Goal: Task Accomplishment & Management: Manage account settings

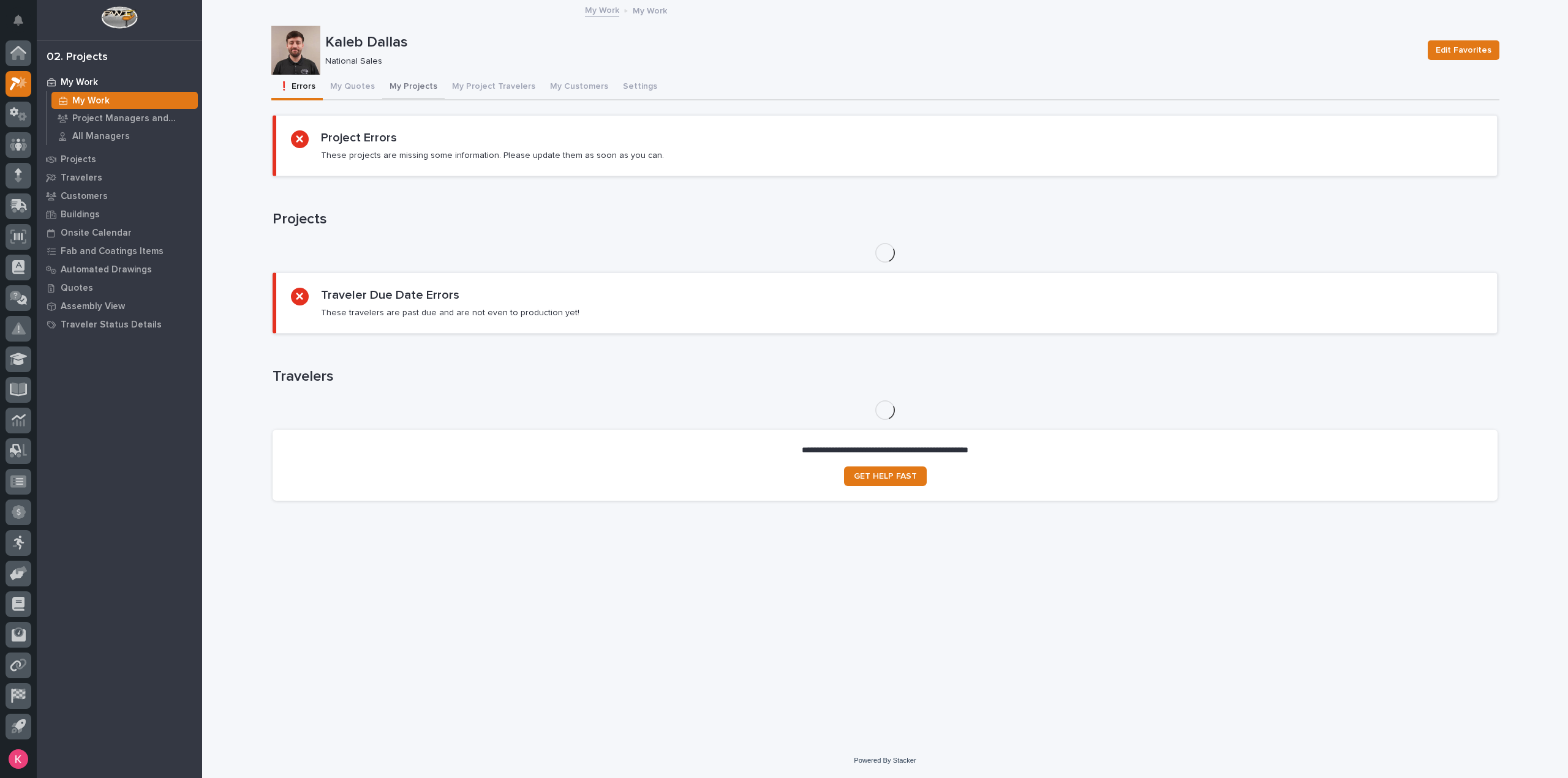
click at [416, 86] on button "My Projects" at bounding box center [413, 87] width 63 height 25
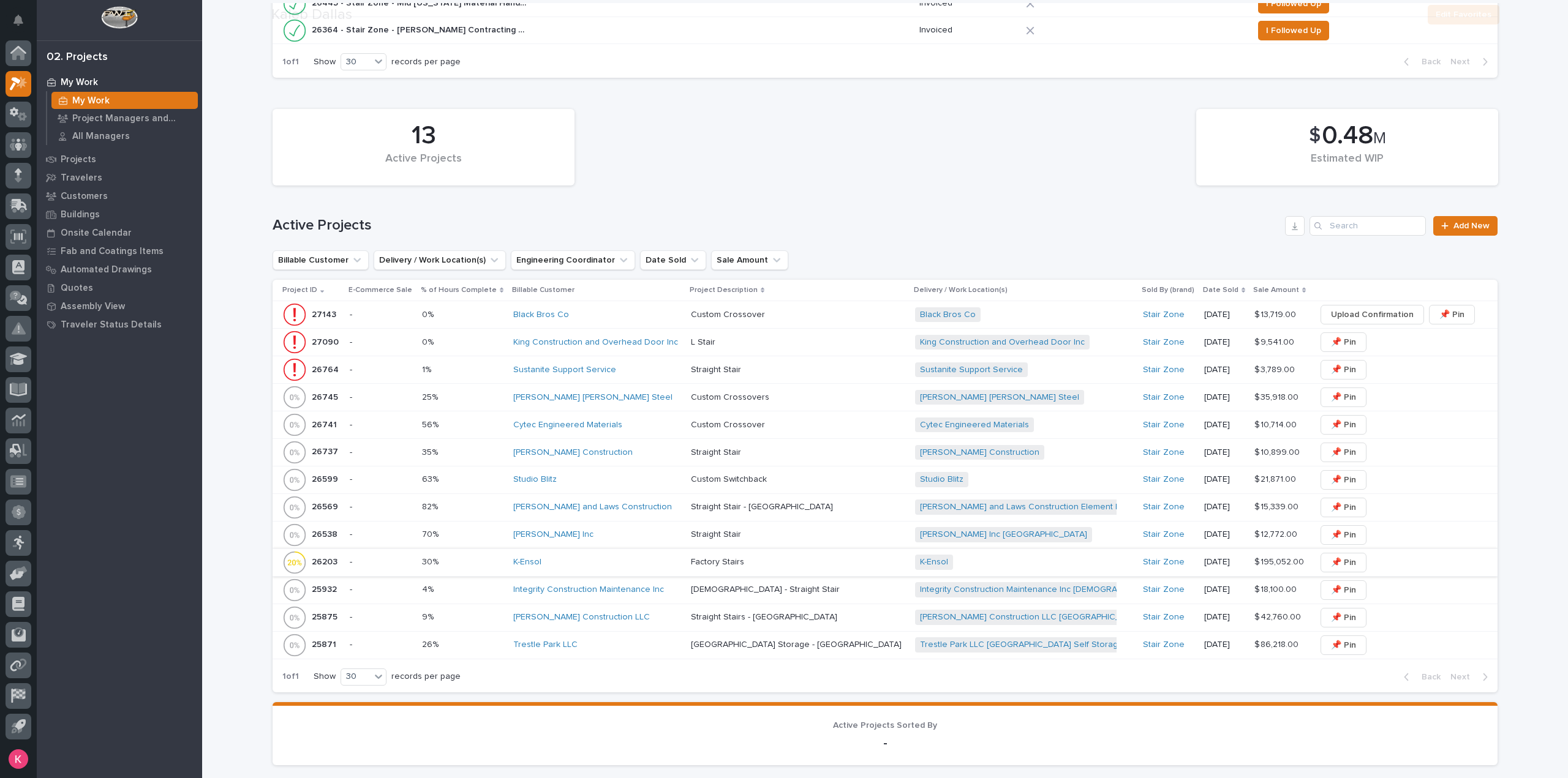
scroll to position [490, 0]
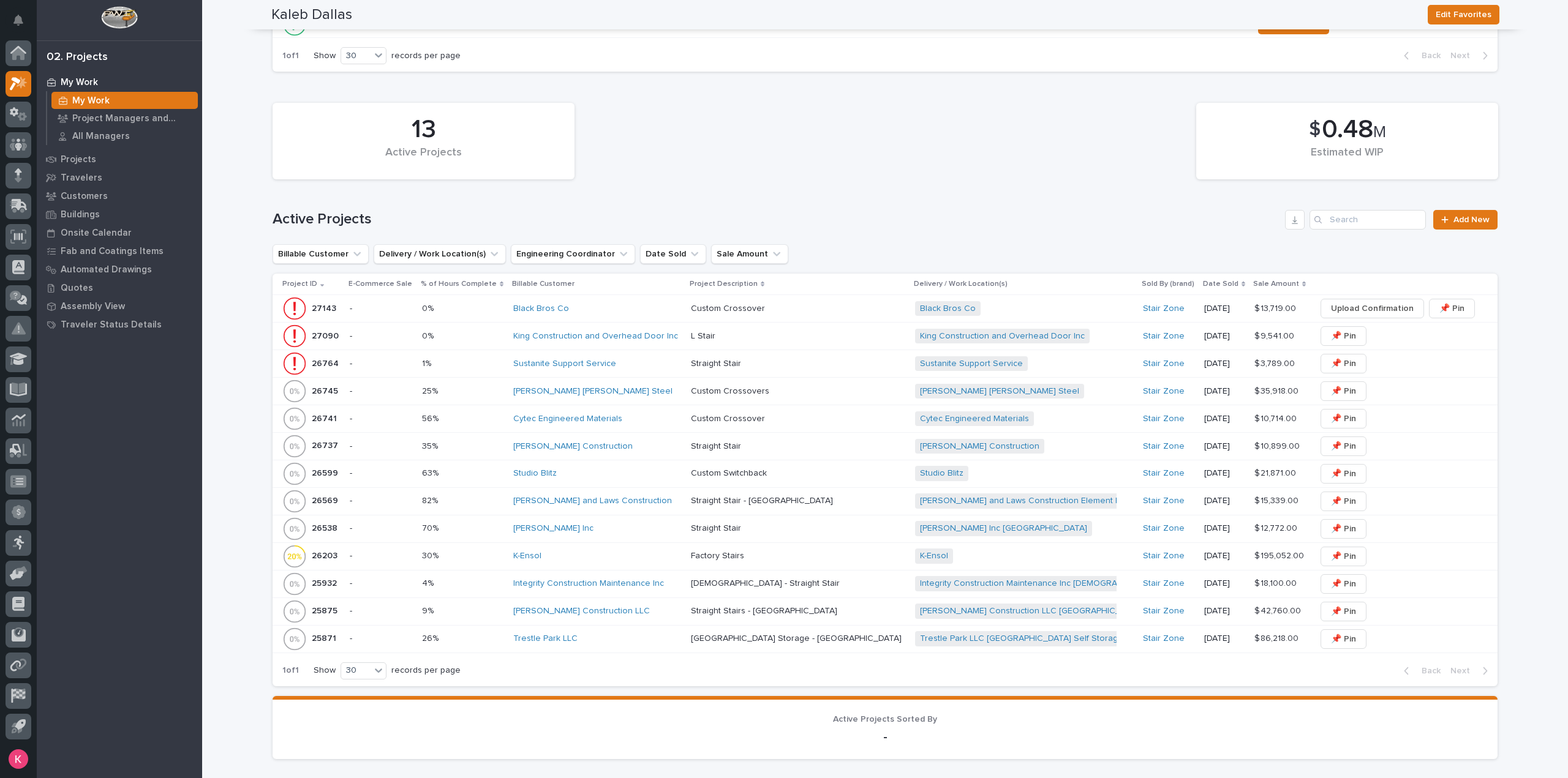
click at [566, 536] on div "[PERSON_NAME] Inc" at bounding box center [596, 529] width 168 height 21
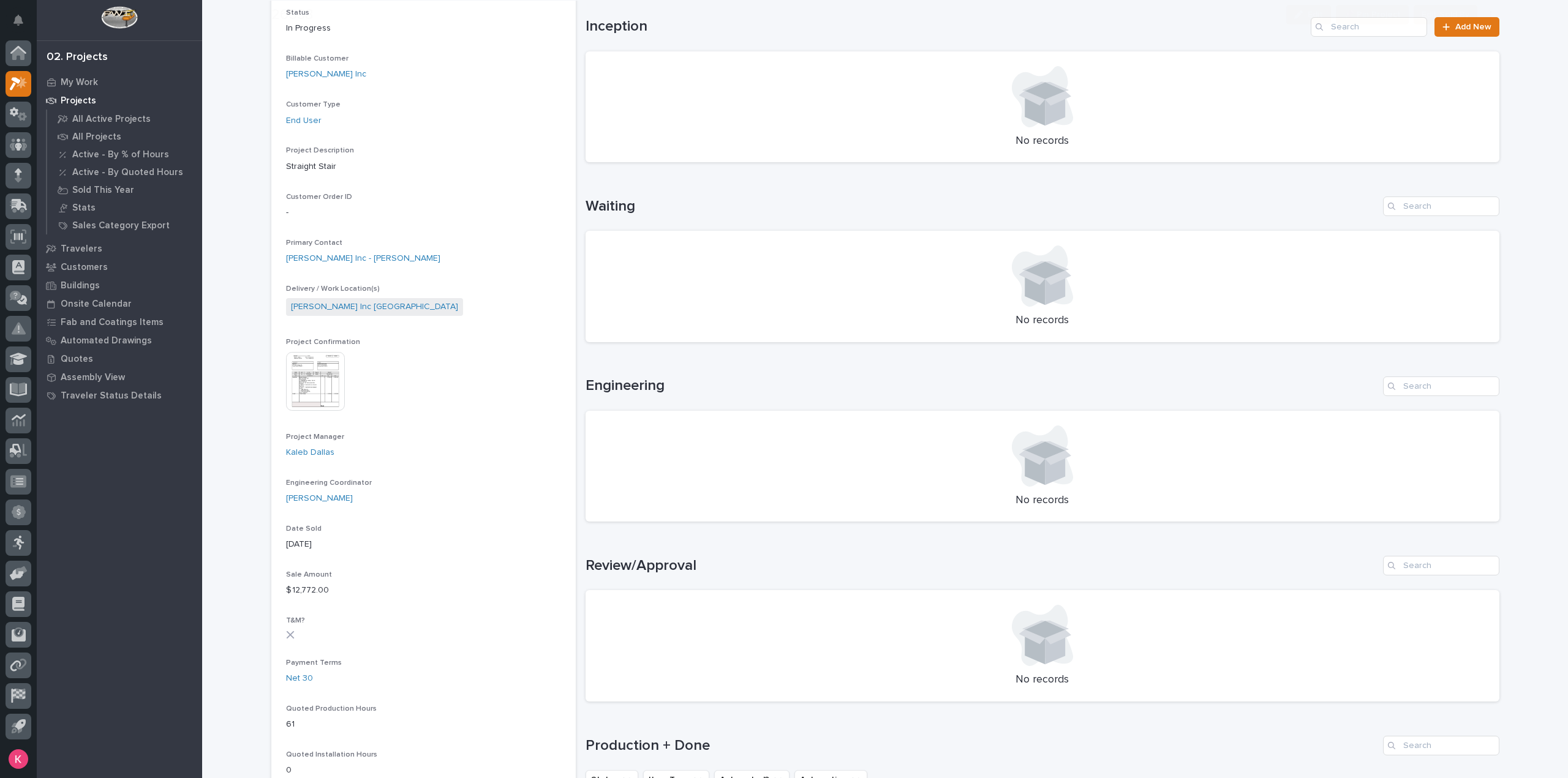
scroll to position [367, 0]
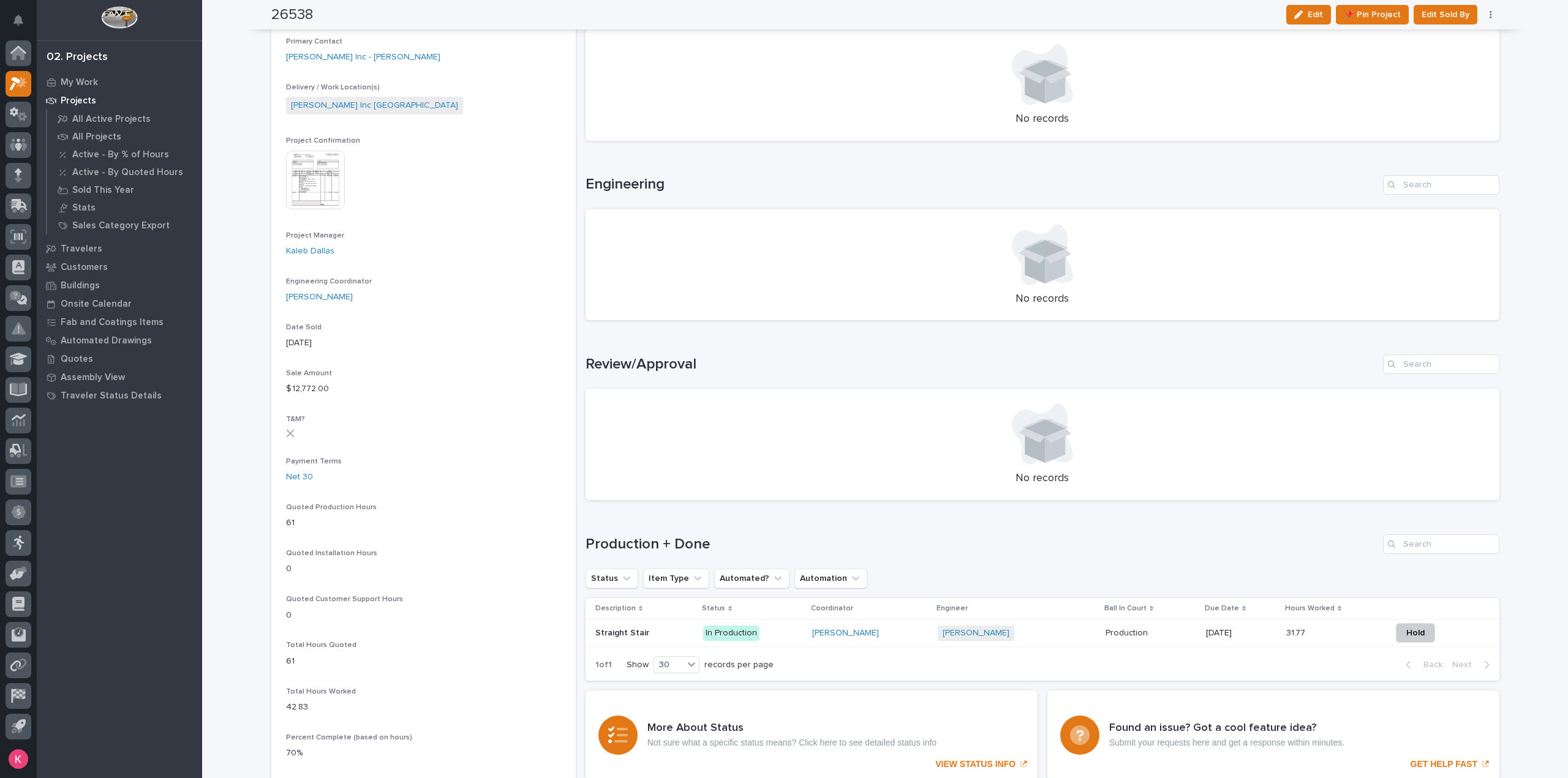
click at [306, 175] on img at bounding box center [315, 180] width 59 height 59
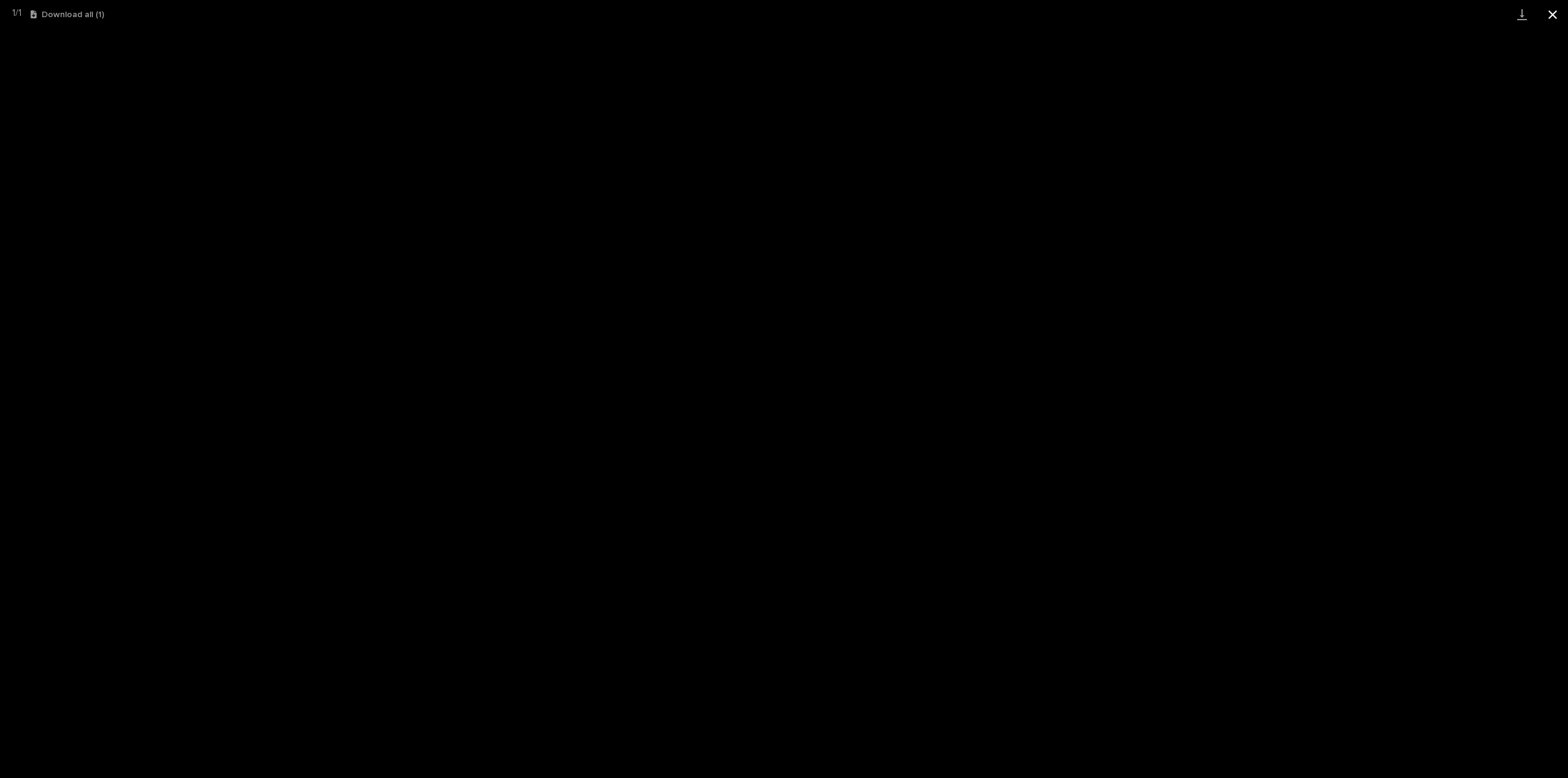
click at [1561, 9] on button "Close gallery" at bounding box center [1552, 14] width 31 height 29
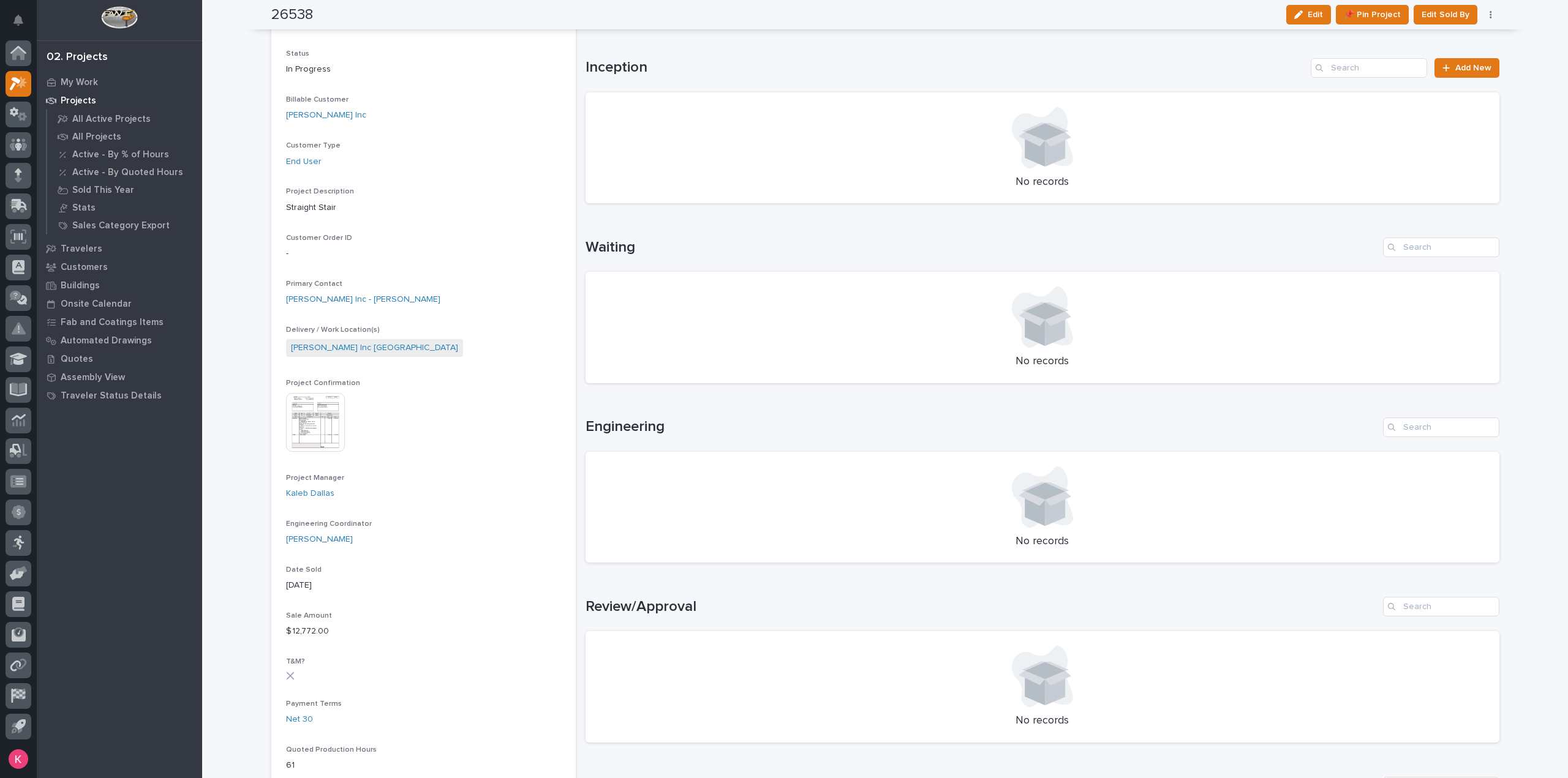
scroll to position [0, 0]
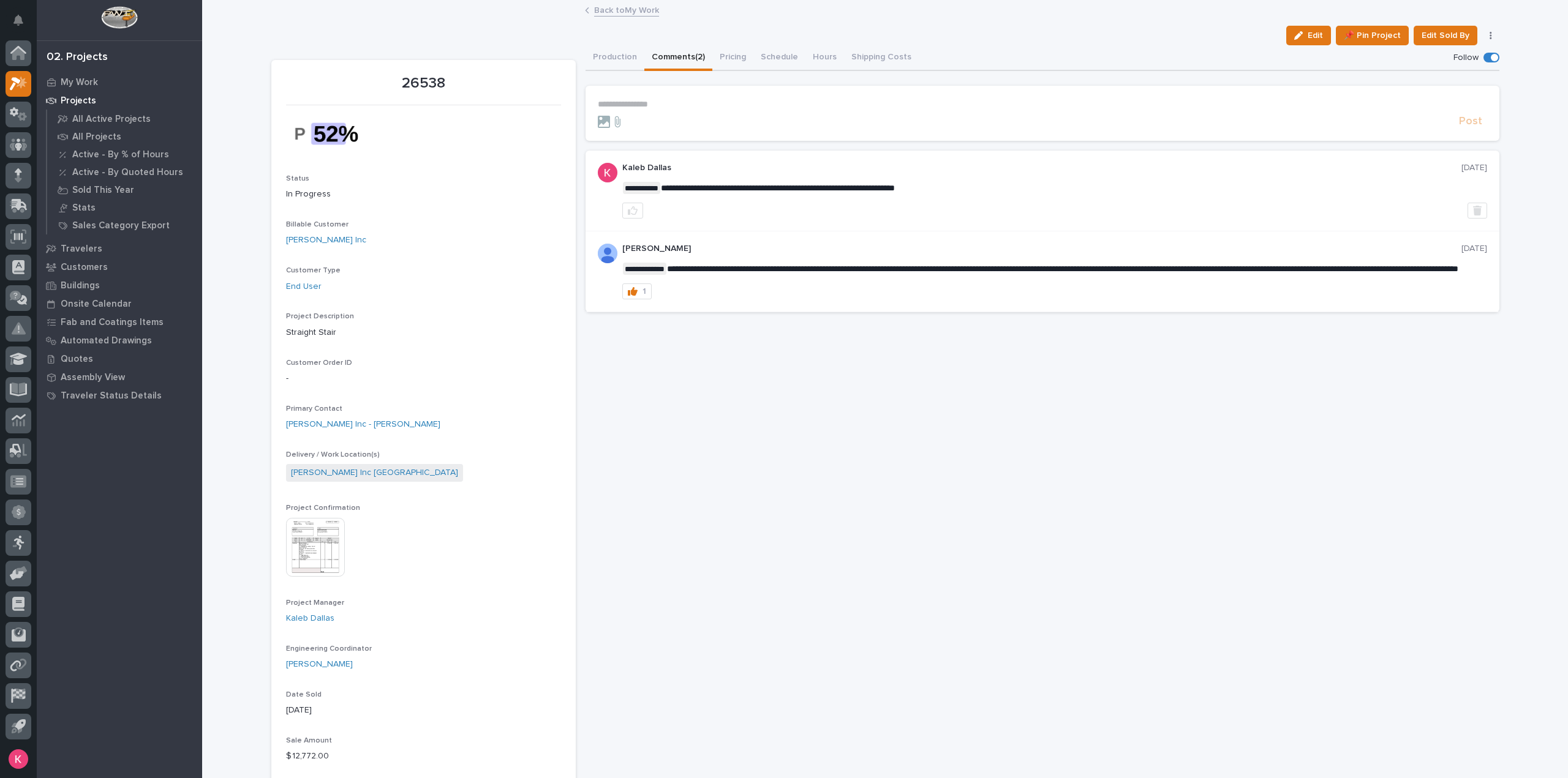
click at [665, 54] on button "Comments (2)" at bounding box center [678, 57] width 68 height 25
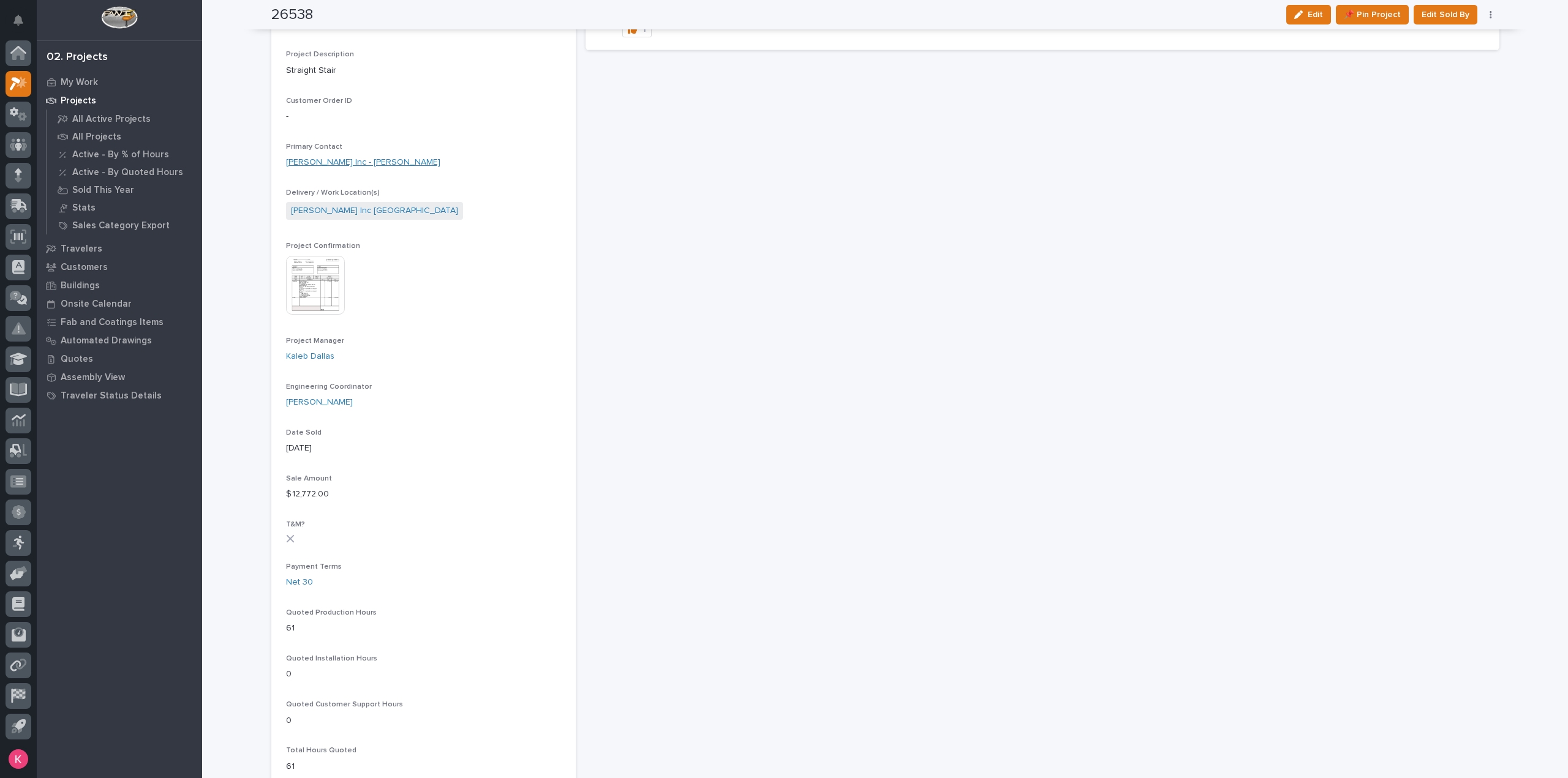
scroll to position [183, 0]
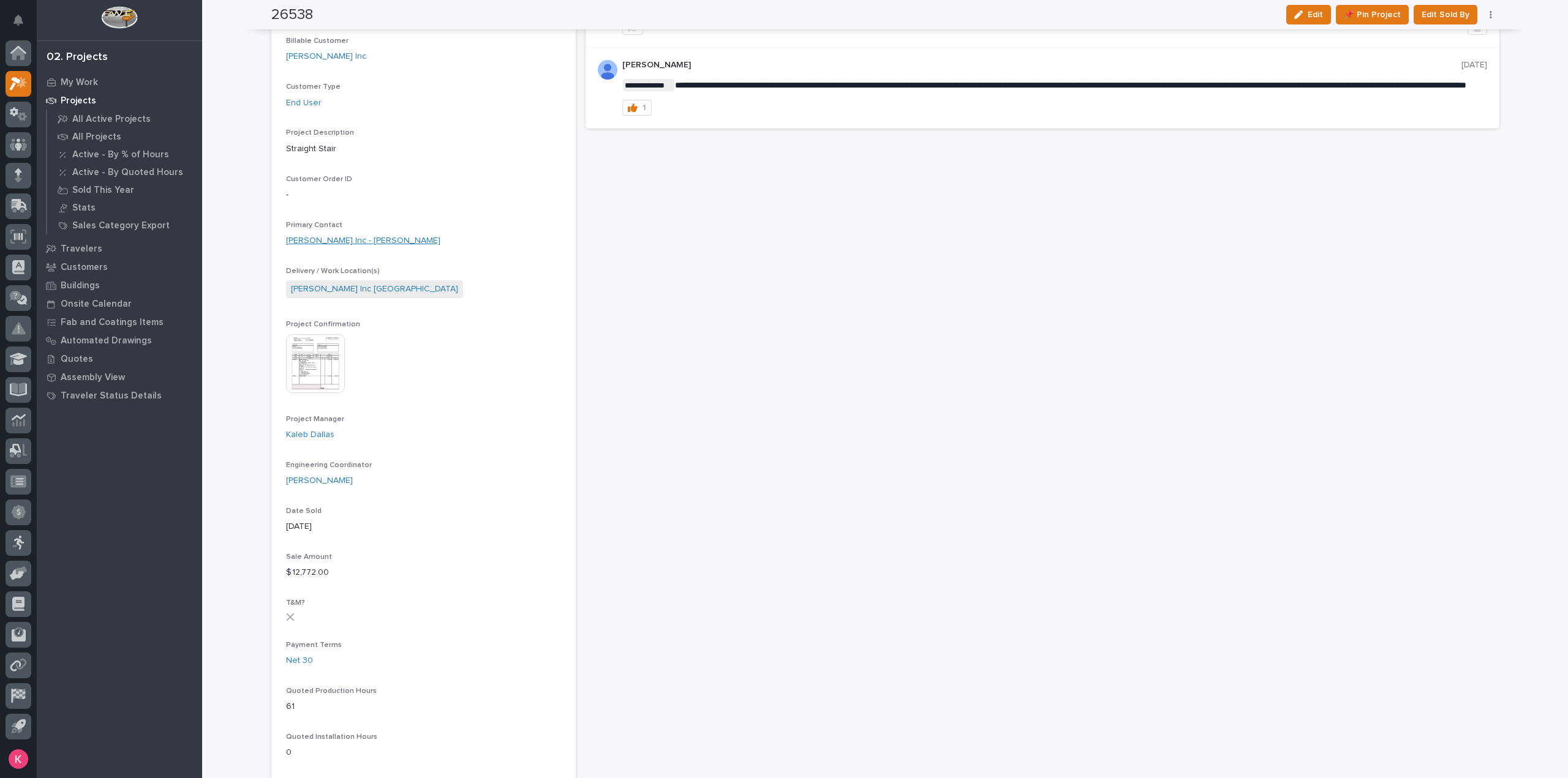
click at [359, 243] on link "[PERSON_NAME] Inc - [PERSON_NAME]" at bounding box center [362, 242] width 154 height 13
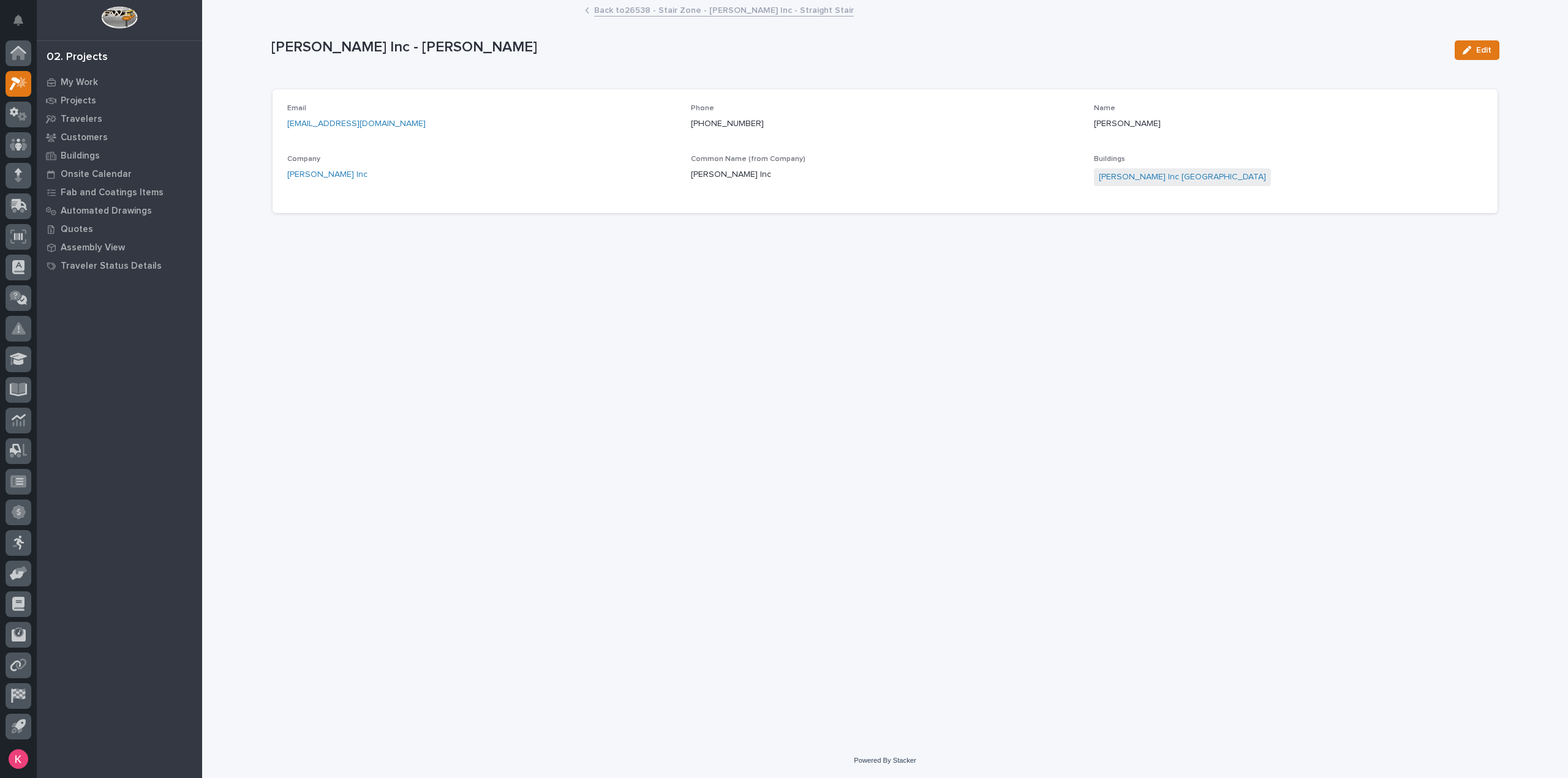
drag, startPoint x: 1483, startPoint y: 40, endPoint x: 1434, endPoint y: 72, distance: 58.5
click at [1483, 41] on button "Edit" at bounding box center [1477, 50] width 45 height 20
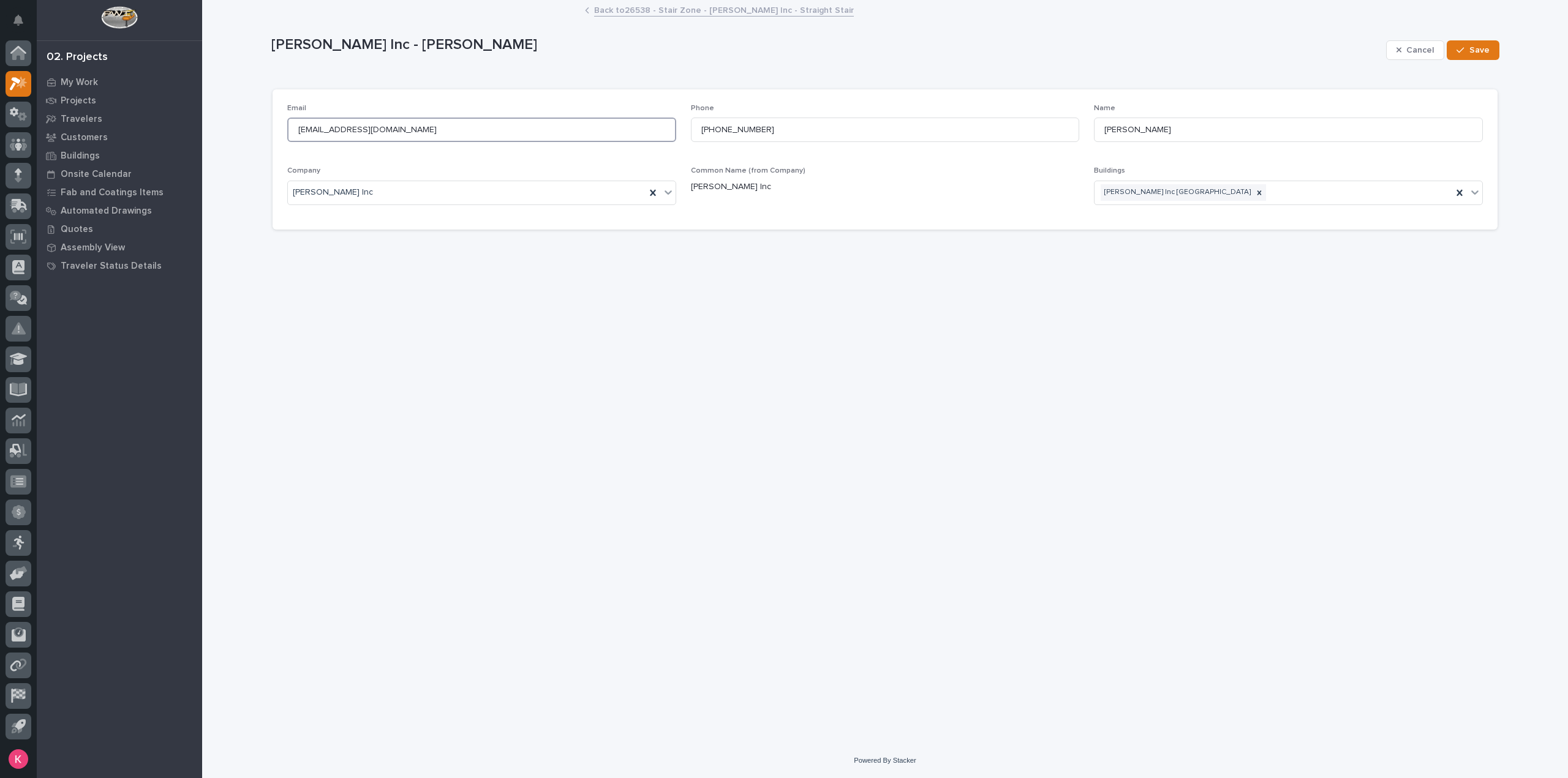
drag, startPoint x: 442, startPoint y: 130, endPoint x: 236, endPoint y: 257, distance: 242.0
click at [202, 125] on div "My Settings Log Out 02. Projects My Work Projects Travelers Customers Buildings…" at bounding box center [885, 389] width 1366 height 778
click at [418, 125] on input at bounding box center [481, 130] width 388 height 24
paste input "[EMAIL_ADDRESS][DOMAIN_NAME]"
type input "[EMAIL_ADDRESS][DOMAIN_NAME]"
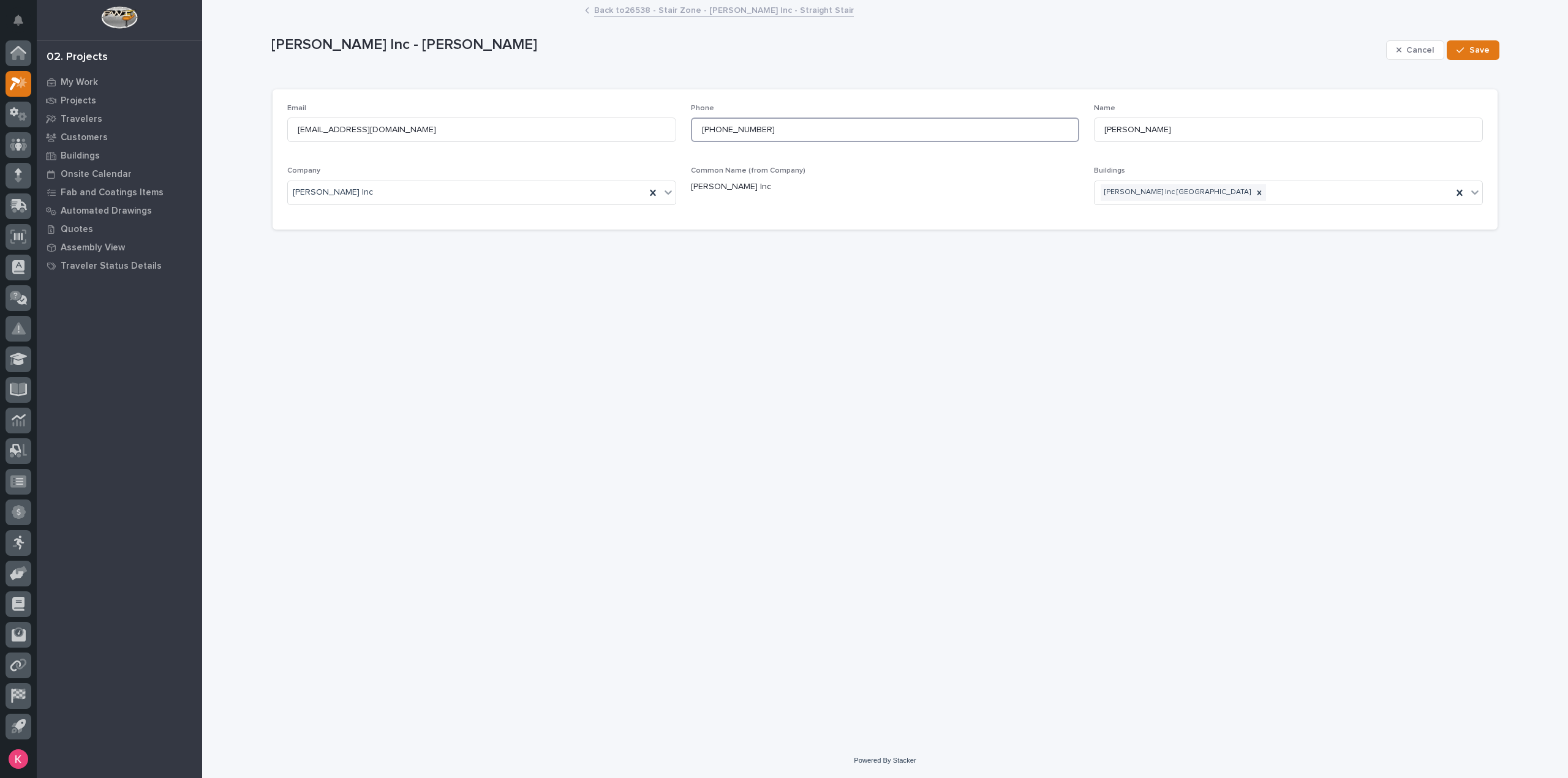
drag, startPoint x: 808, startPoint y: 129, endPoint x: 750, endPoint y: 337, distance: 215.9
click at [563, 128] on div "Email [EMAIL_ADDRESS][DOMAIN_NAME] Phone [PHONE_NUMBER] Name [PERSON_NAME] Comp…" at bounding box center [885, 159] width 1195 height 110
type input "[PHONE_NUMBER]"
drag, startPoint x: 1213, startPoint y: 136, endPoint x: 1081, endPoint y: 133, distance: 132.0
click at [1088, 125] on div "Email [EMAIL_ADDRESS][DOMAIN_NAME] Phone [PHONE_NUMBER] Name [PERSON_NAME] Comp…" at bounding box center [885, 159] width 1195 height 110
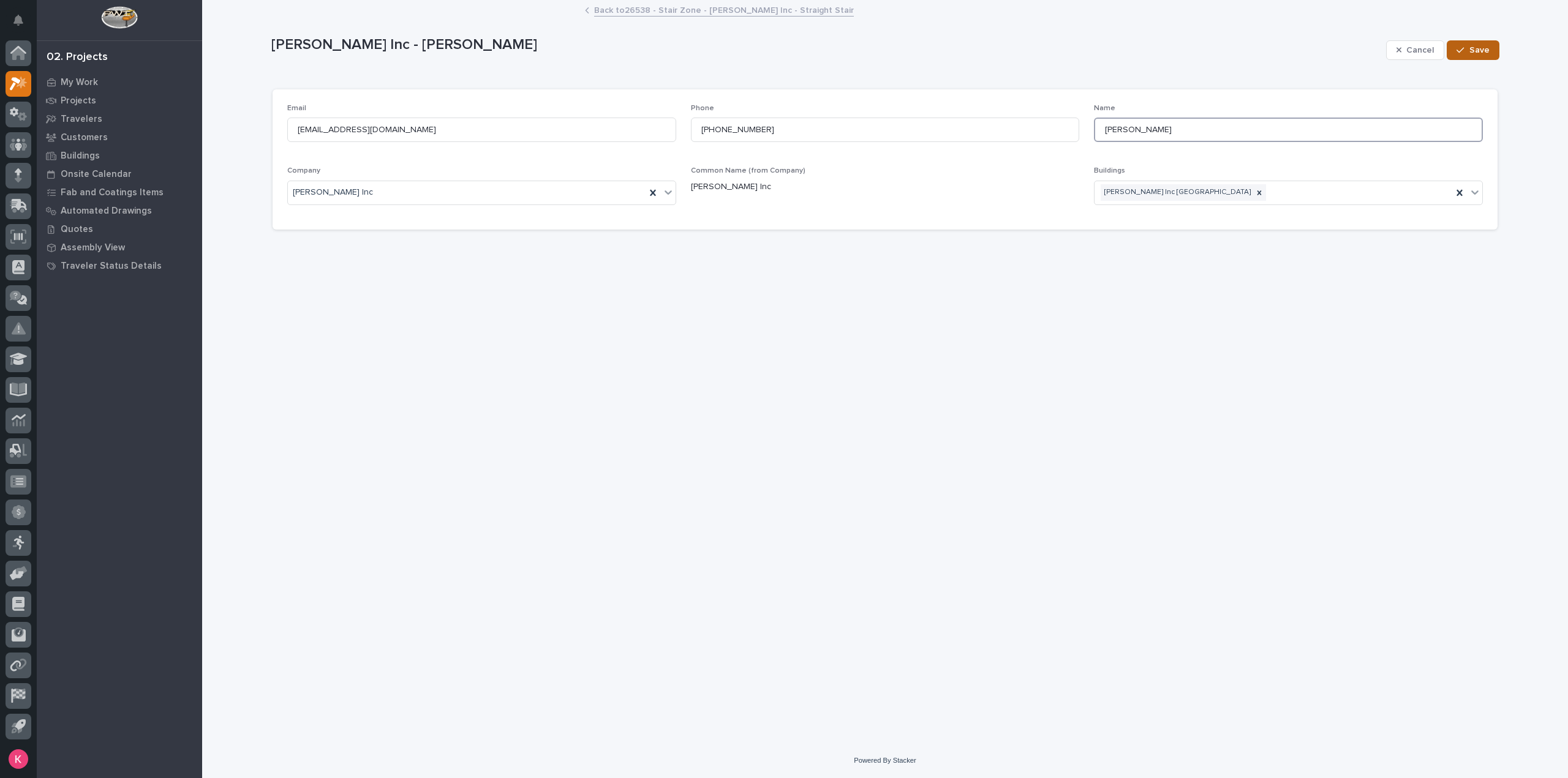
type input "[PERSON_NAME]"
click at [1489, 50] on button "Save" at bounding box center [1473, 50] width 52 height 20
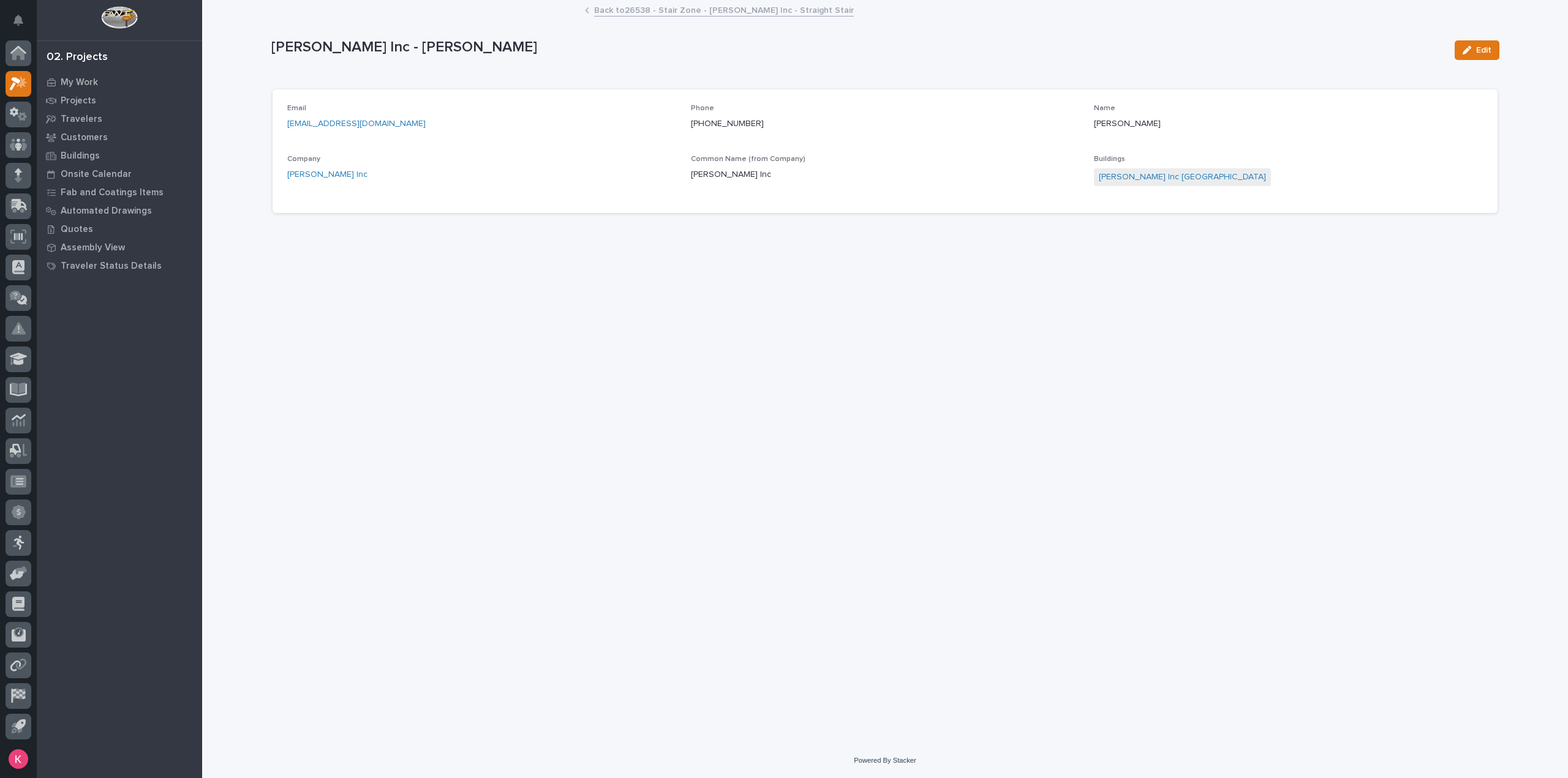
click at [686, 13] on link "Back to 26538 - Stair Zone - [PERSON_NAME] Inc - Straight Stair" at bounding box center [724, 9] width 259 height 14
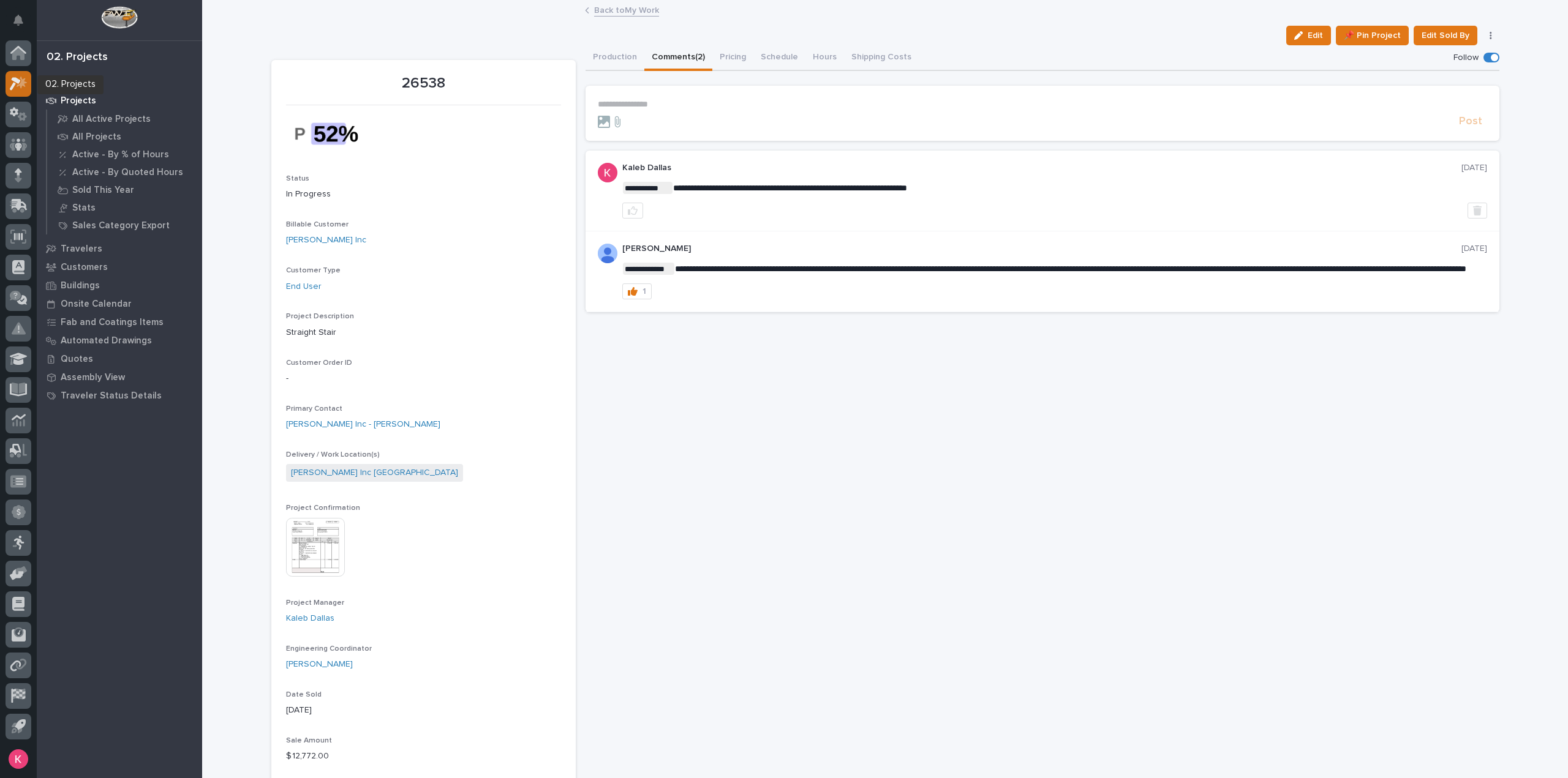
click at [21, 89] on icon at bounding box center [18, 83] width 18 height 14
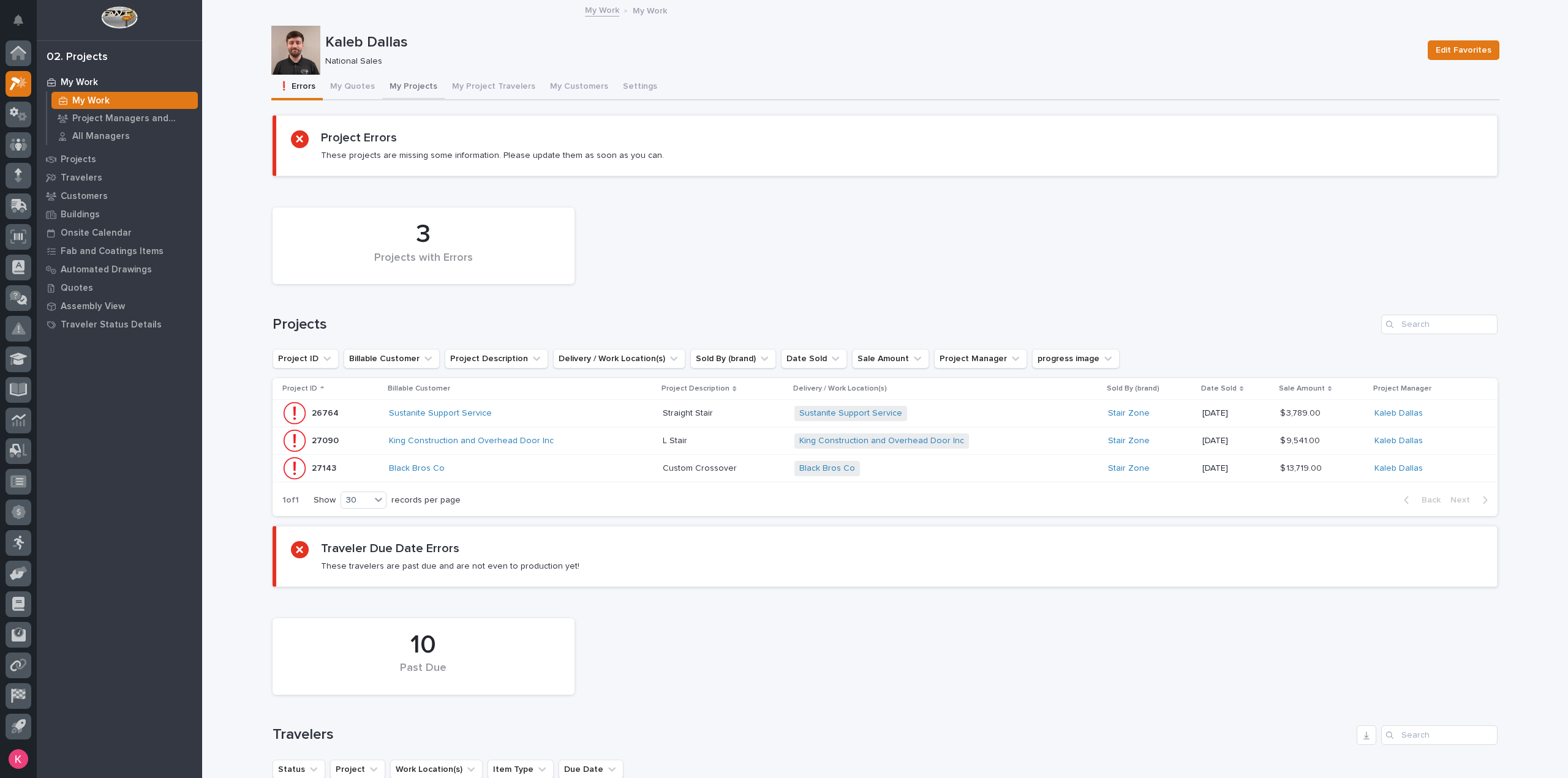
click at [367, 82] on button "My Quotes" at bounding box center [352, 87] width 59 height 25
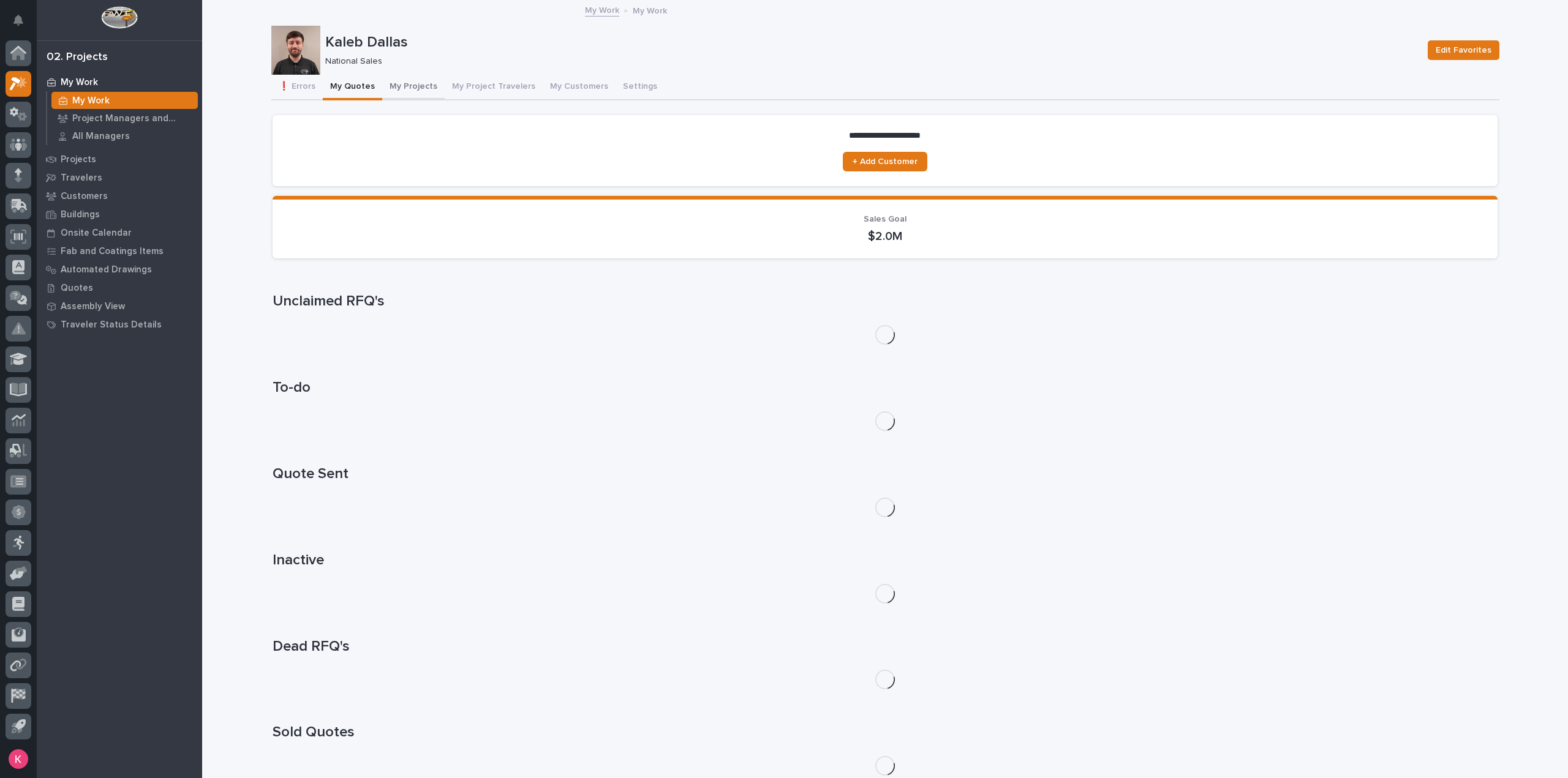
click at [426, 82] on button "My Projects" at bounding box center [413, 87] width 63 height 25
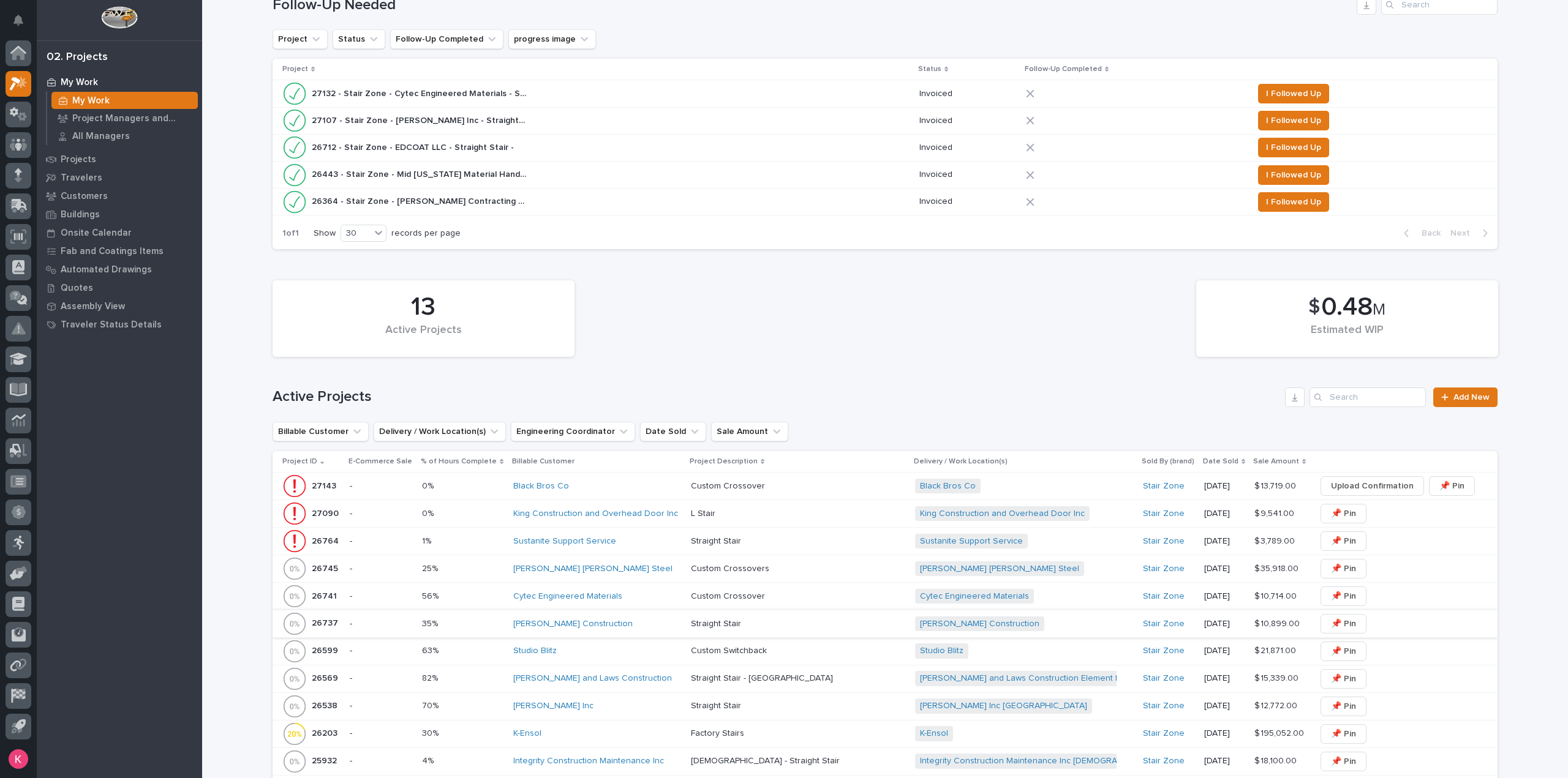
scroll to position [429, 0]
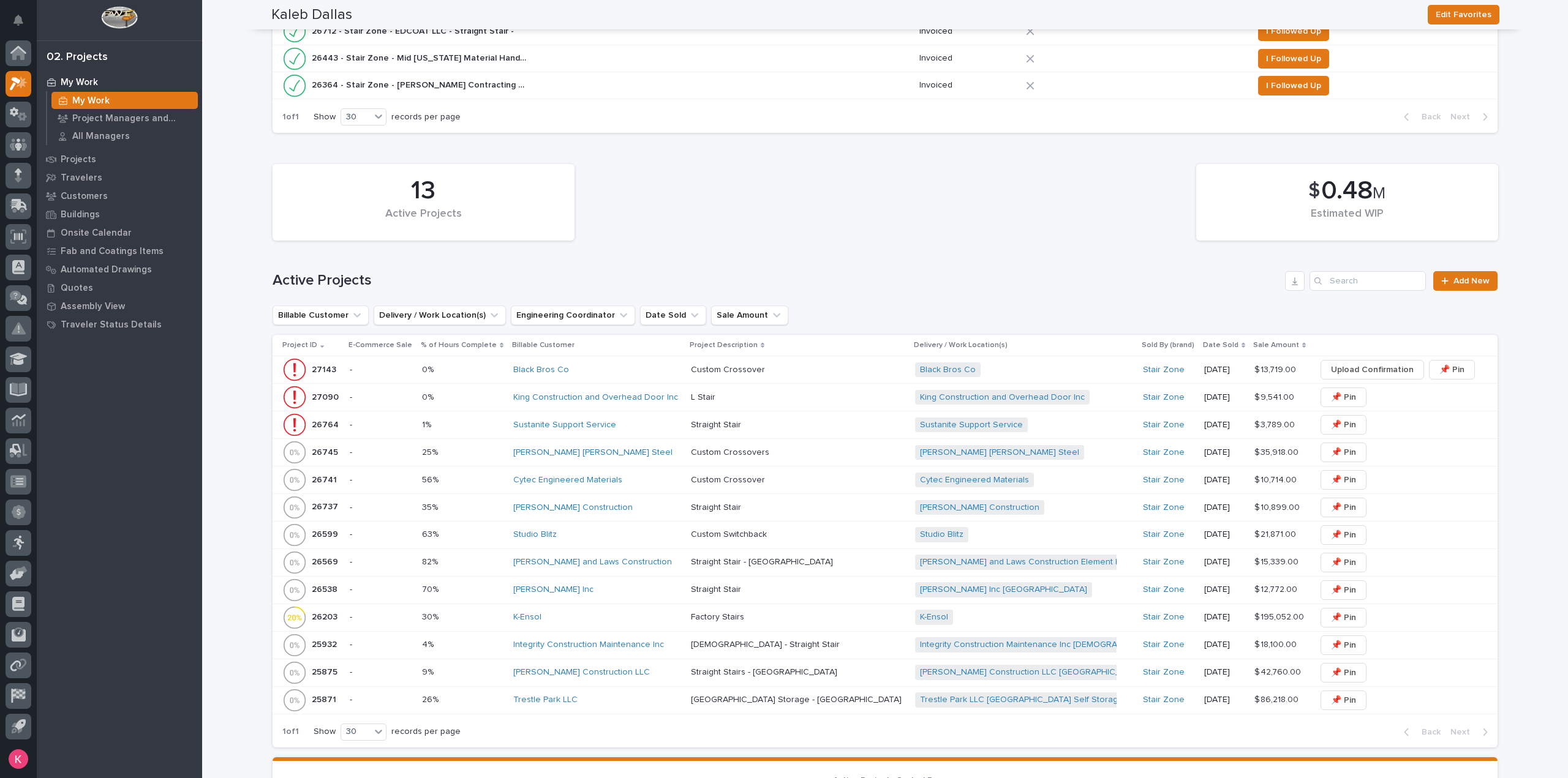
click at [745, 398] on p at bounding box center [798, 397] width 214 height 10
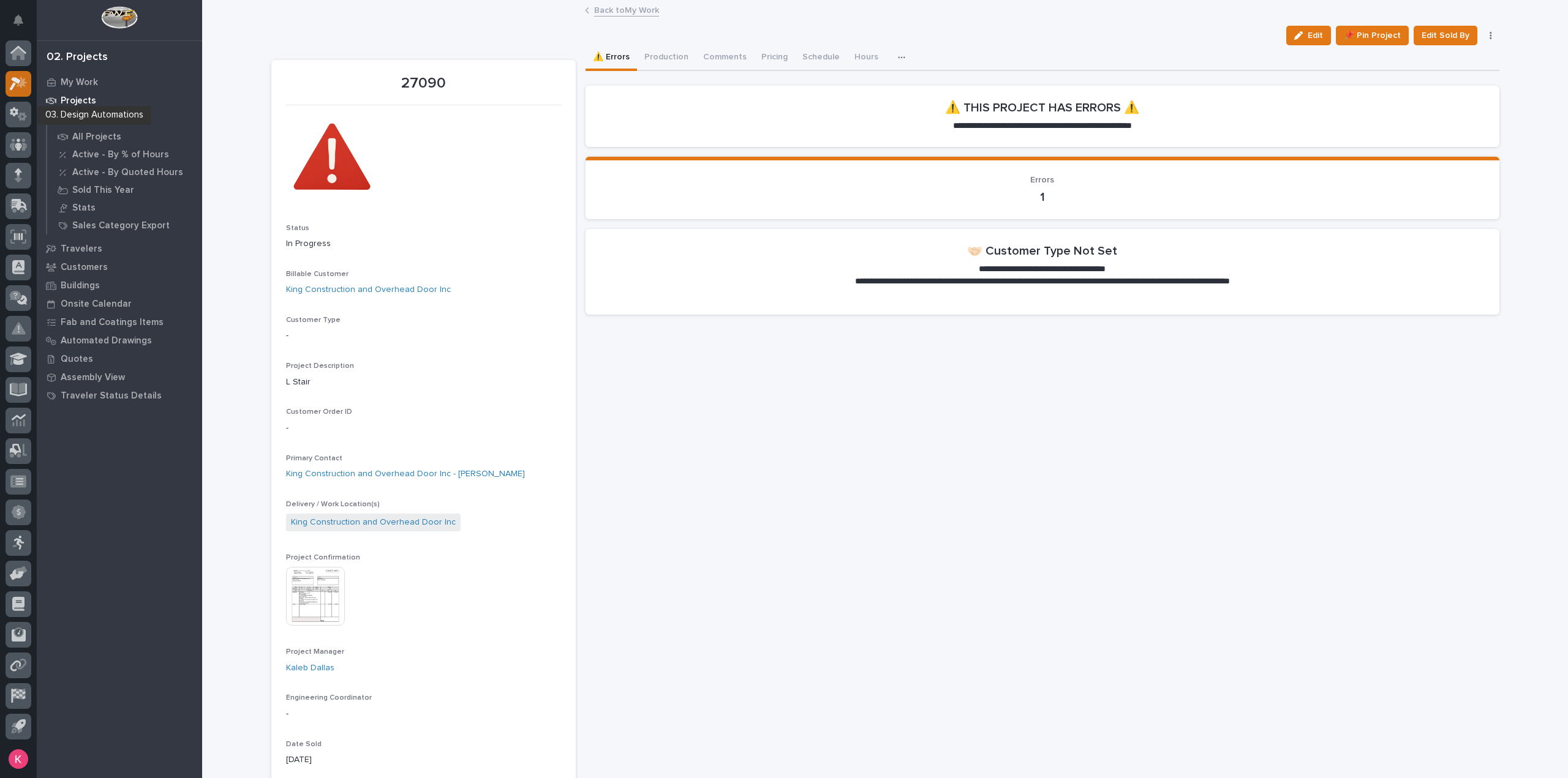
click at [19, 88] on icon at bounding box center [18, 83] width 18 height 14
